Goal: Navigation & Orientation: Find specific page/section

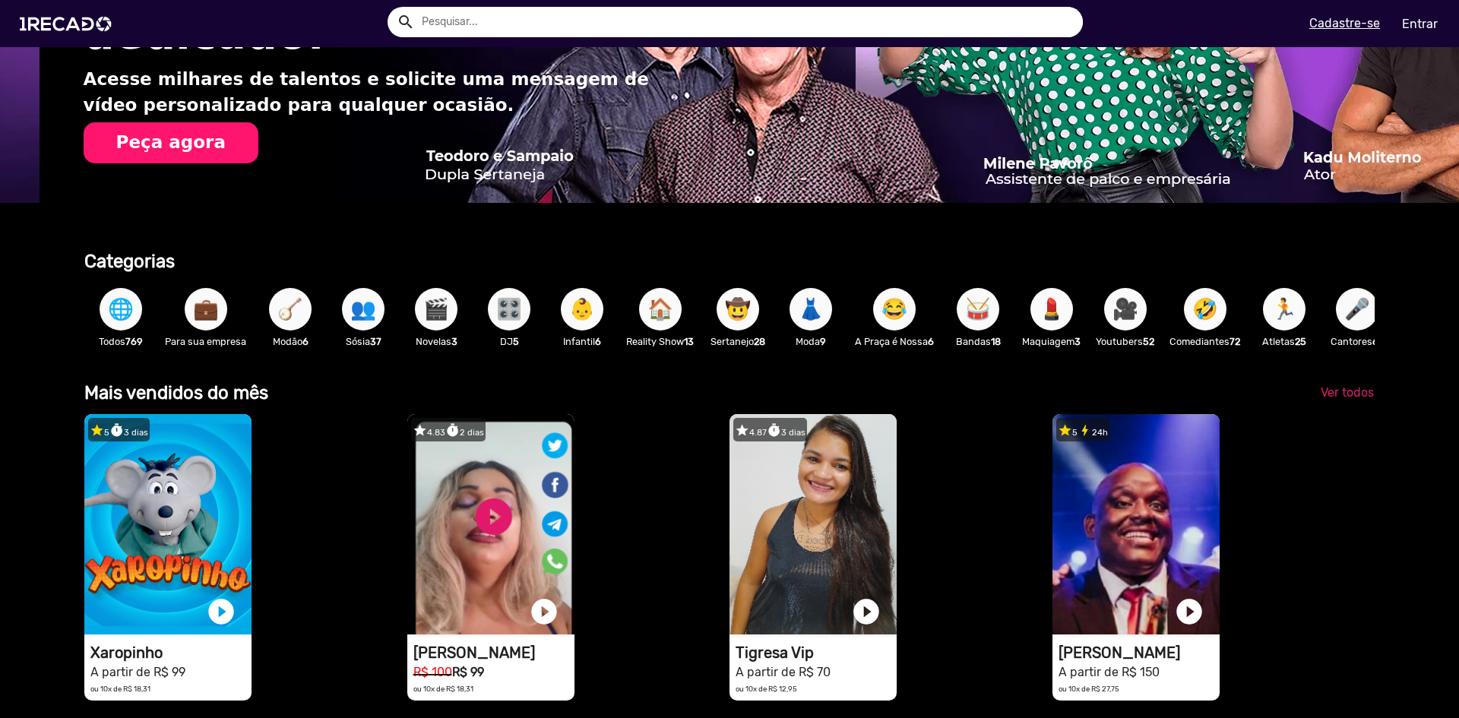
scroll to position [0, 2896]
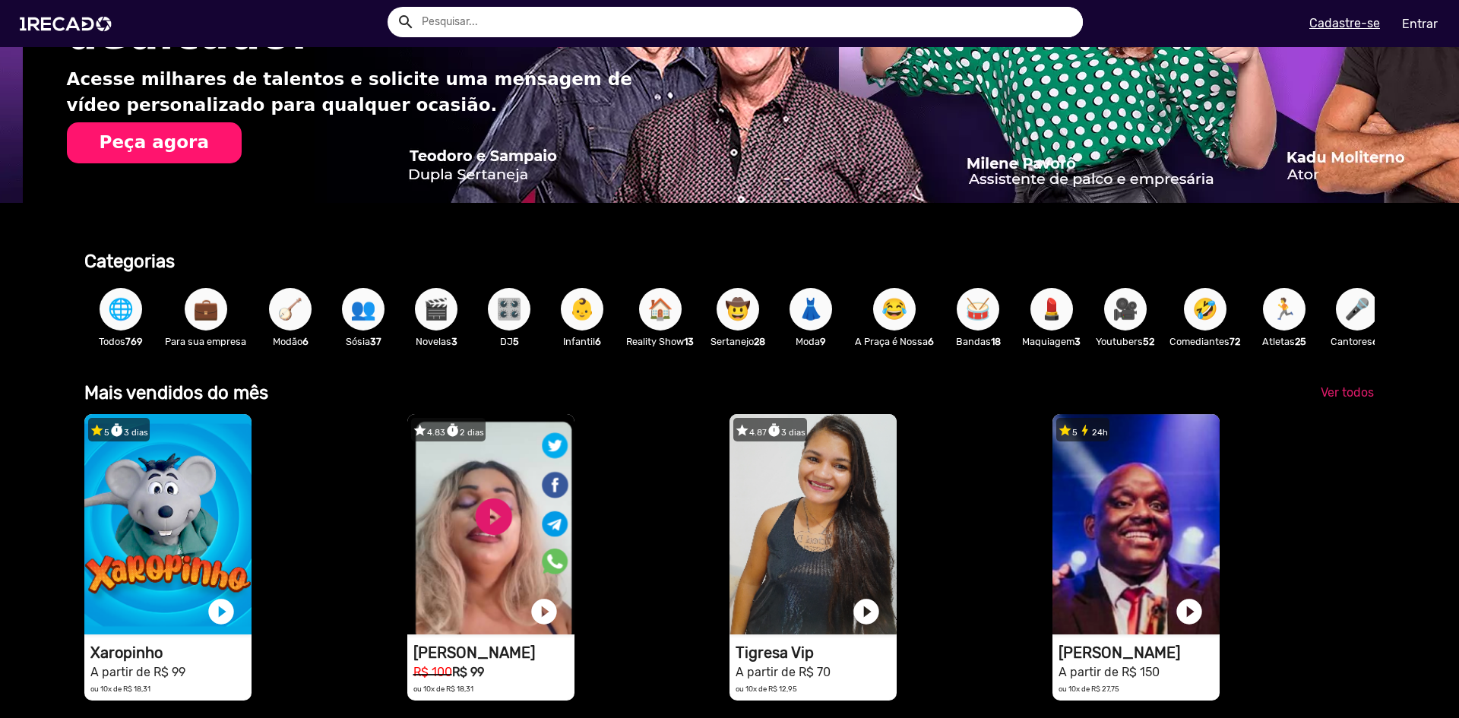
click at [1297, 315] on span "🏃" at bounding box center [1284, 309] width 26 height 43
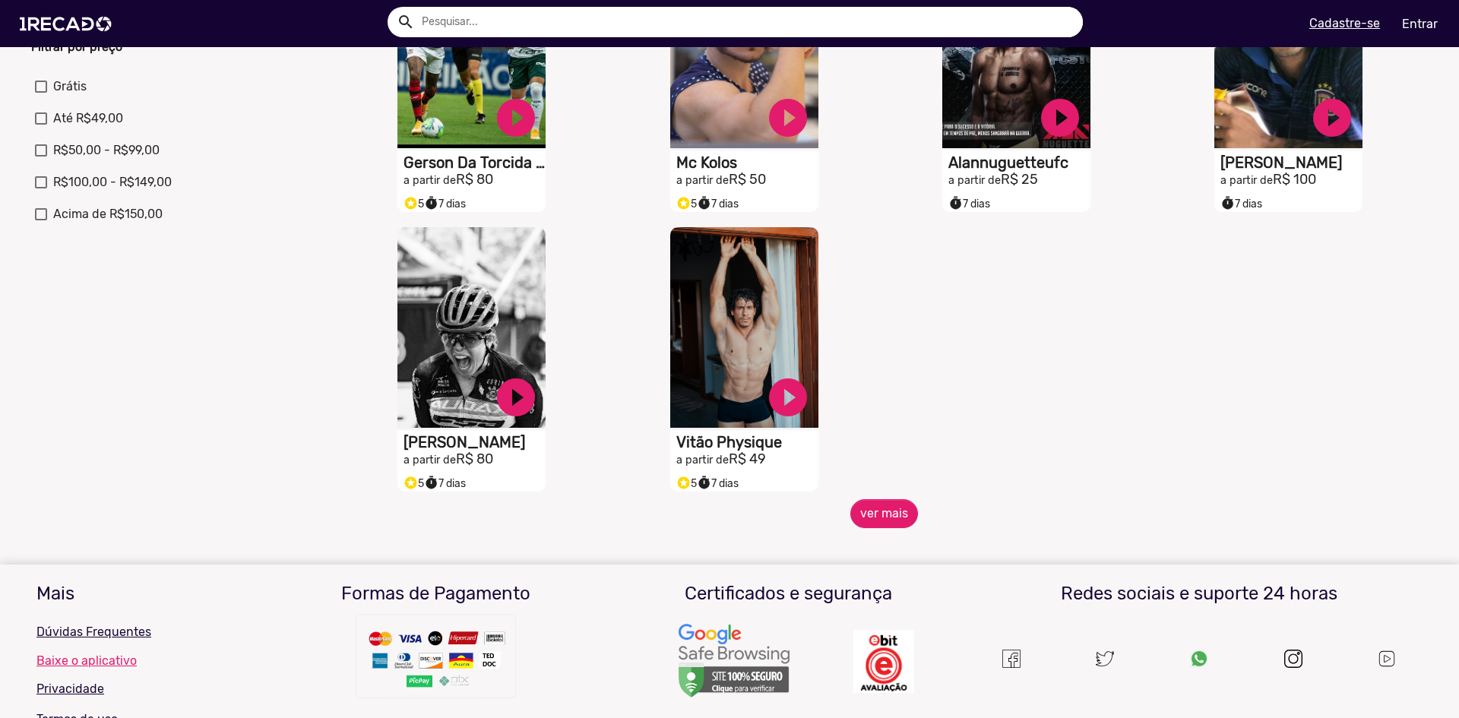
scroll to position [532, 0]
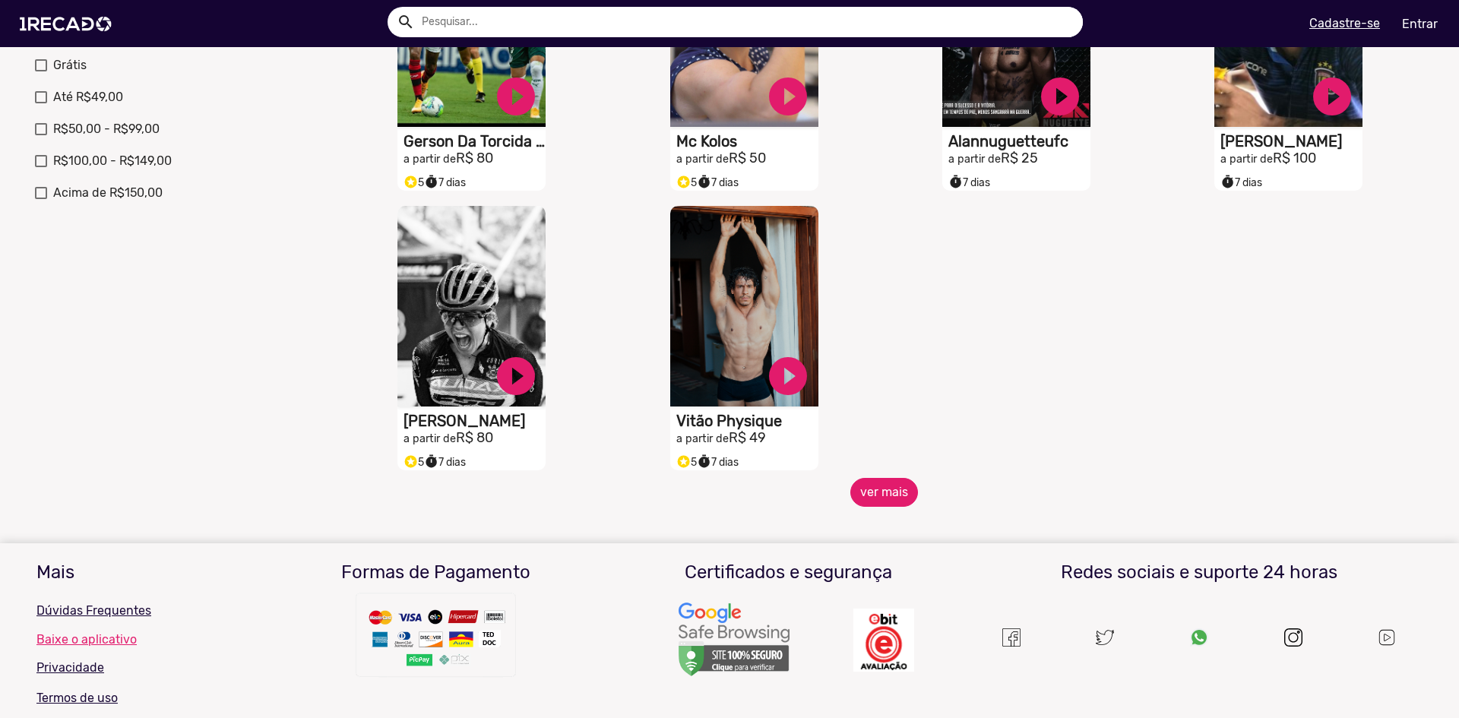
click at [887, 507] on button "ver mais" at bounding box center [884, 492] width 68 height 29
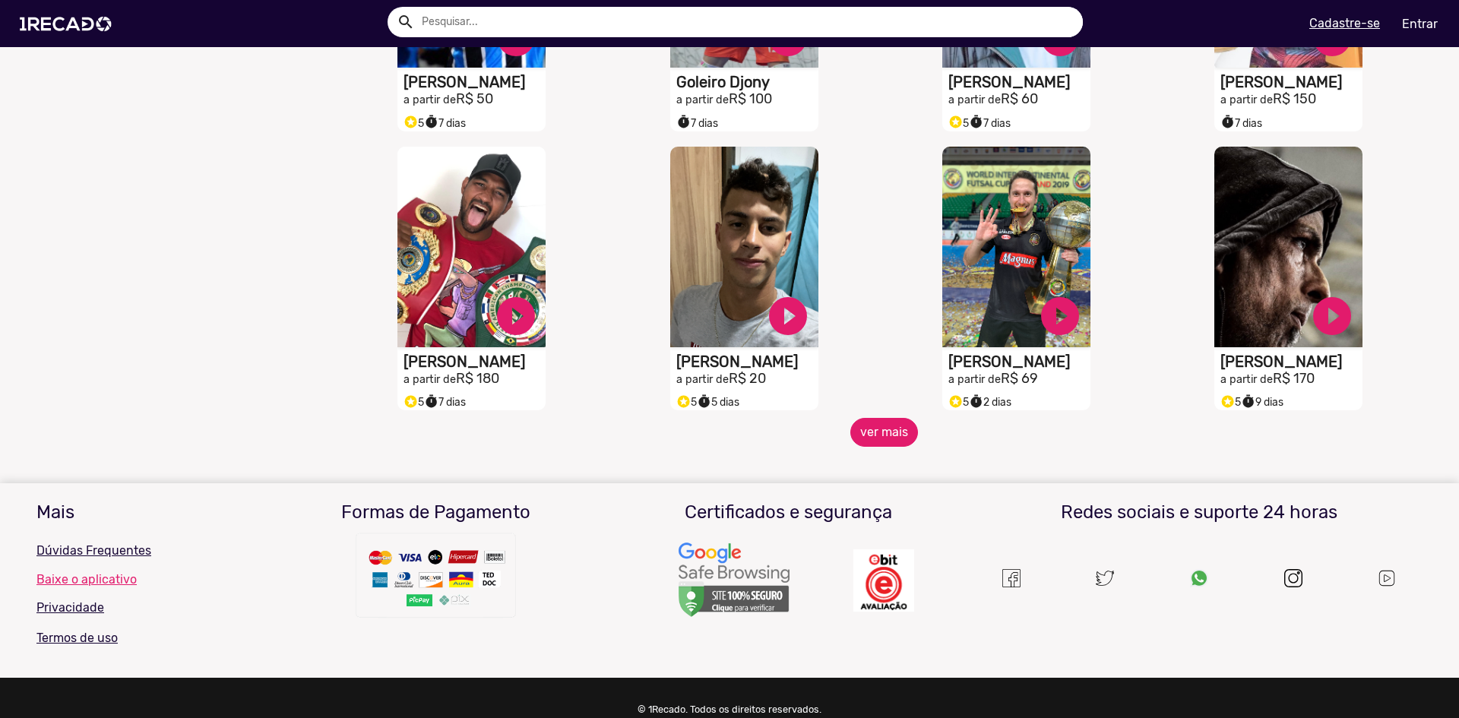
scroll to position [1216, 0]
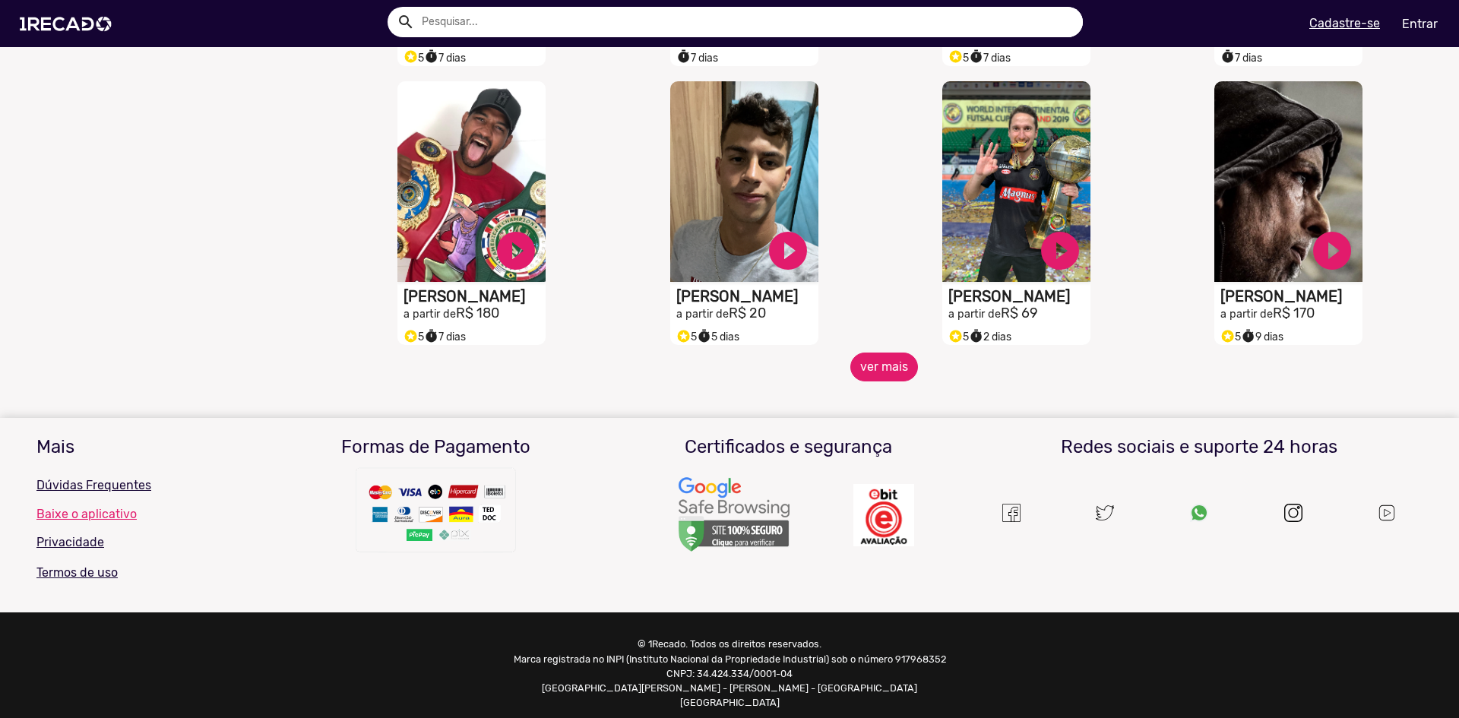
click at [879, 382] on button "ver mais" at bounding box center [884, 367] width 68 height 29
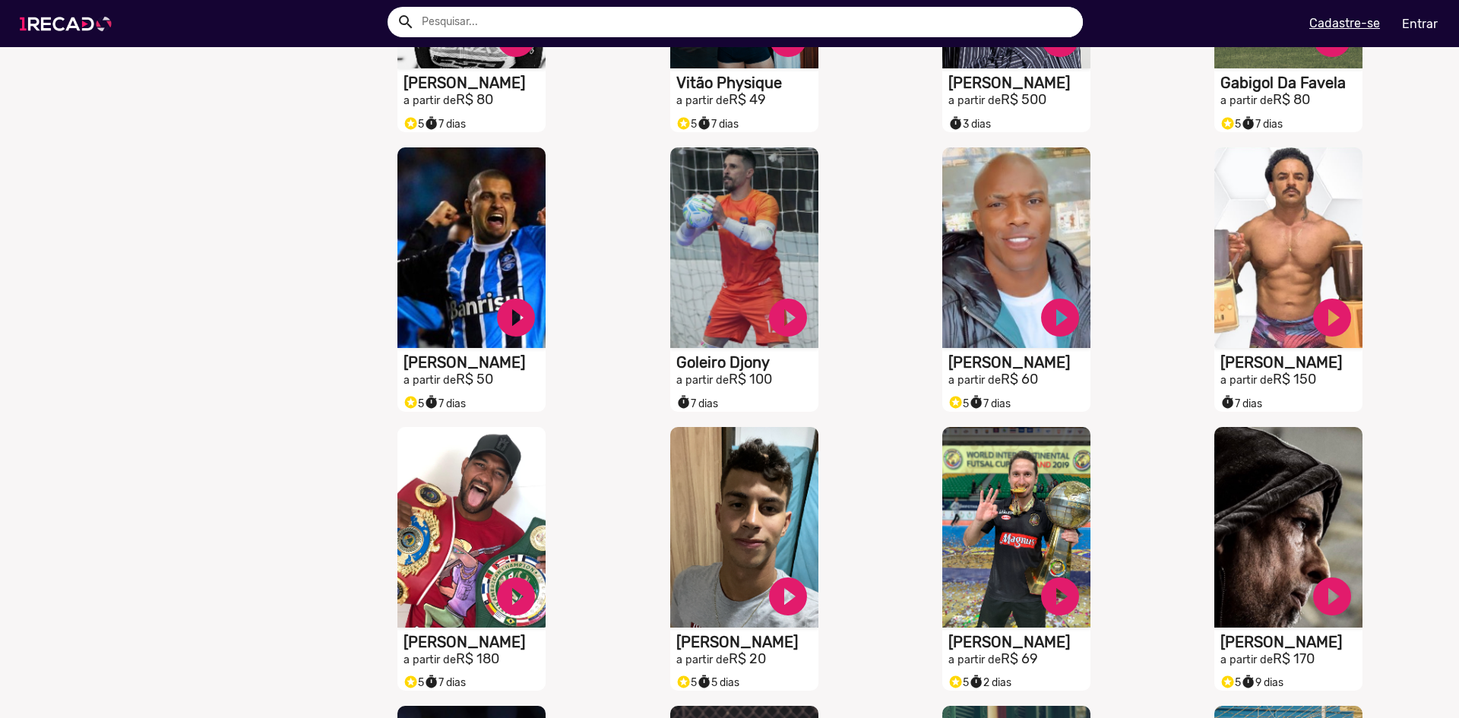
scroll to position [847, 0]
